Goal: Task Accomplishment & Management: Use online tool/utility

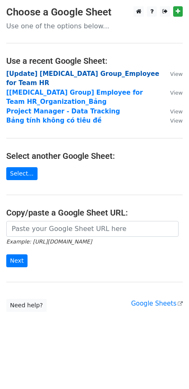
click at [108, 75] on strong "[Update] BSS Group_Employee for Team HR" at bounding box center [82, 78] width 153 height 17
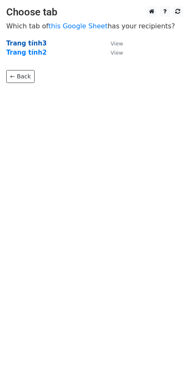
click at [35, 44] on strong "Trang tính3" at bounding box center [26, 44] width 40 height 8
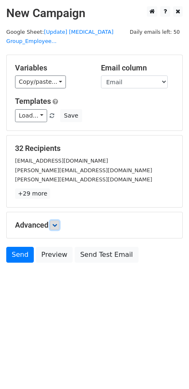
click at [57, 223] on icon at bounding box center [54, 225] width 5 height 5
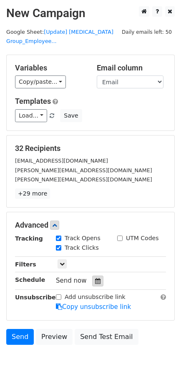
click at [98, 276] on div at bounding box center [97, 281] width 11 height 11
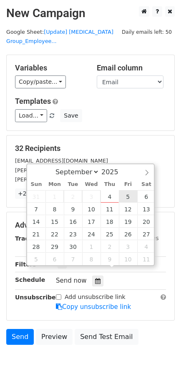
type input "2025-09-05 12:00"
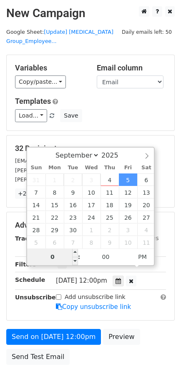
type input "09"
type input "2025-09-05 09:00"
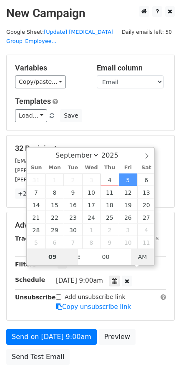
click at [139, 258] on span "AM" at bounding box center [142, 257] width 23 height 17
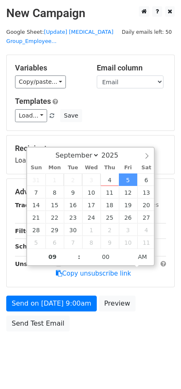
click at [84, 344] on body "New Campaign Daily emails left: 50 Google Sheet: [Update] BSS Group_Employee...…" at bounding box center [90, 187] width 181 height 363
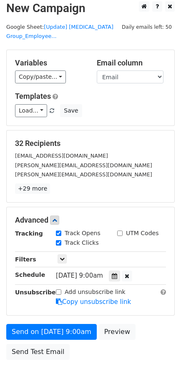
scroll to position [37, 0]
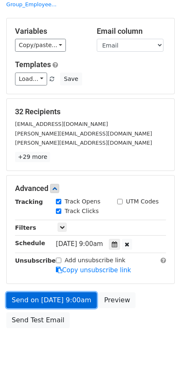
click at [27, 293] on link "Send on Sep 5 at 9:00am" at bounding box center [51, 301] width 91 height 16
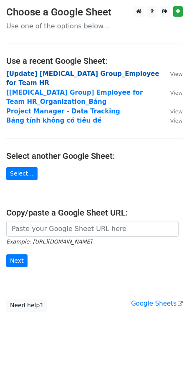
click at [52, 73] on strong "[Update] [MEDICAL_DATA] Group_Employee for Team HR" at bounding box center [82, 78] width 153 height 17
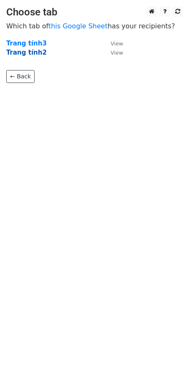
click at [36, 52] on strong "Trang tính2" at bounding box center [26, 53] width 40 height 8
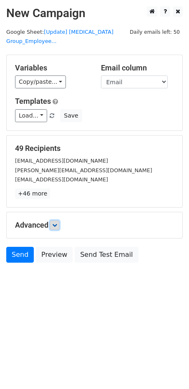
click at [55, 223] on icon at bounding box center [54, 225] width 5 height 5
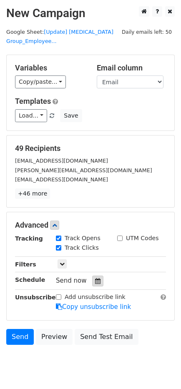
click at [92, 276] on div at bounding box center [97, 281] width 11 height 11
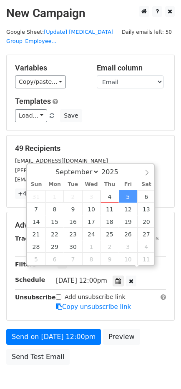
scroll to position [0, 0]
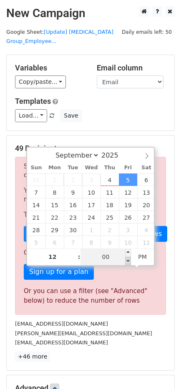
type input "2025-09-05 11:55"
type input "11"
type input "55"
click at [130, 261] on span at bounding box center [128, 261] width 6 height 8
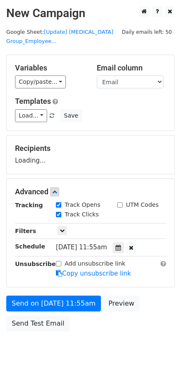
click at [114, 136] on div "Recipients Loading..." at bounding box center [91, 155] width 168 height 38
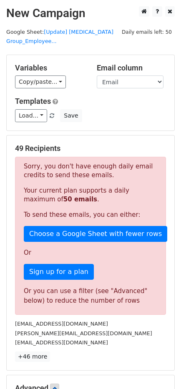
click at [84, 187] on p "Your current plan supports a daily maximum of 50 emails ." at bounding box center [91, 196] width 134 height 18
drag, startPoint x: 26, startPoint y: 160, endPoint x: 97, endPoint y: 167, distance: 71.7
click at [97, 167] on p "Sorry, you don't have enough daily email credits to send these emails." at bounding box center [91, 171] width 134 height 18
click at [57, 162] on p "Sorry, you don't have enough daily email credits to send these emails." at bounding box center [91, 171] width 134 height 18
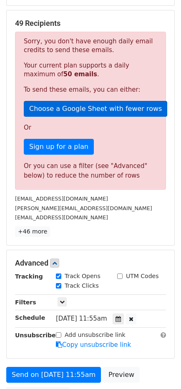
scroll to position [43, 0]
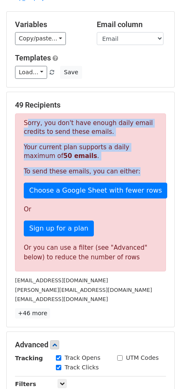
drag, startPoint x: 24, startPoint y: 113, endPoint x: 129, endPoint y: 155, distance: 113.5
click at [131, 162] on div "Sorry, you don't have enough daily email credits to send these emails. Your cur…" at bounding box center [90, 193] width 151 height 158
click at [68, 143] on p "Your current plan supports a daily maximum of 50 emails ." at bounding box center [91, 152] width 134 height 18
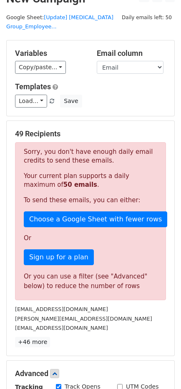
scroll to position [0, 0]
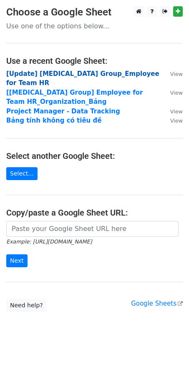
click at [50, 74] on strong "[Update] [MEDICAL_DATA] Group_Employee for Team HR" at bounding box center [82, 78] width 153 height 17
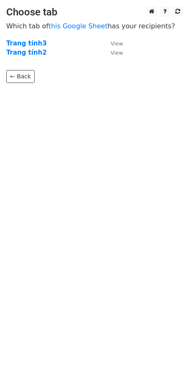
click at [61, 21] on main "Choose tab Which tab of this Google Sheet has your recipients? Trang tính3 View…" at bounding box center [94, 44] width 189 height 77
click at [62, 24] on link "this Google Sheet" at bounding box center [77, 26] width 59 height 8
